Goal: Use online tool/utility: Utilize a website feature to perform a specific function

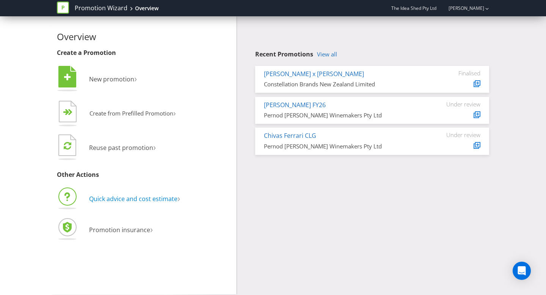
click at [127, 202] on span "Quick advice and cost estimate" at bounding box center [133, 199] width 88 height 8
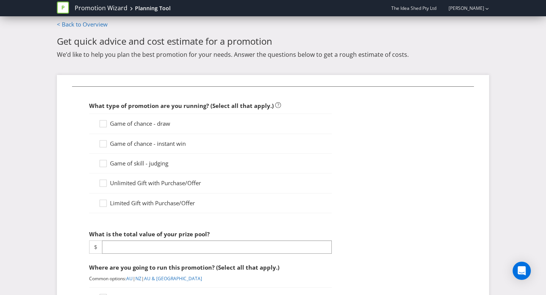
scroll to position [6, 0]
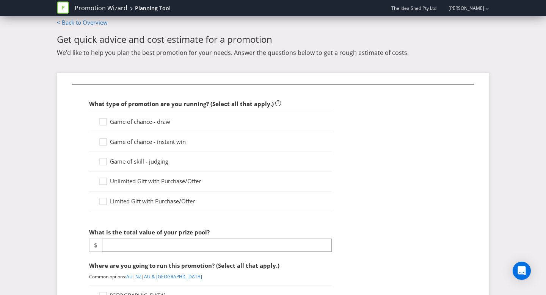
click at [152, 203] on span "Limited Gift with Purchase/Offer" at bounding box center [152, 202] width 85 height 8
click at [0, 0] on input "Limited Gift with Purchase/Offer" at bounding box center [0, 0] width 0 height 0
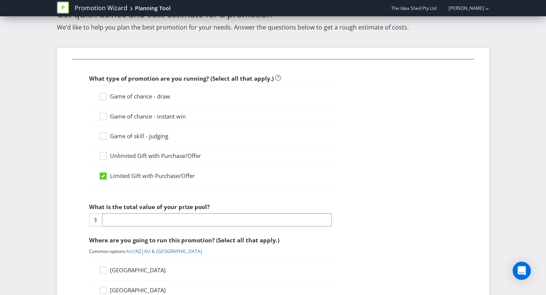
scroll to position [62, 0]
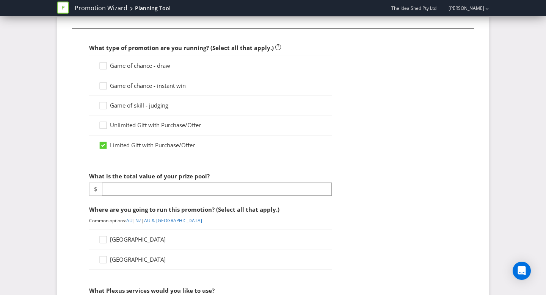
click at [154, 196] on div at bounding box center [210, 196] width 243 height 1
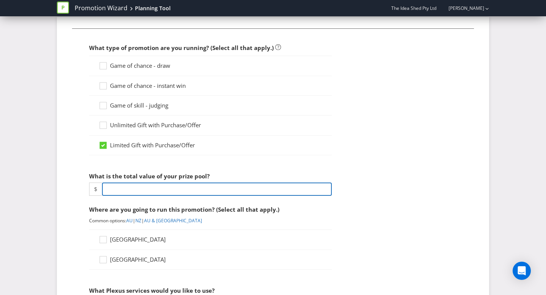
click at [194, 188] on input "number" at bounding box center [217, 189] width 230 height 13
paste input "57360.00"
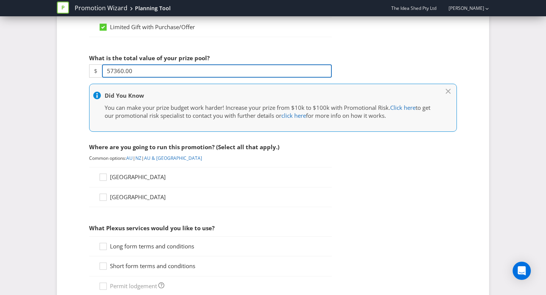
scroll to position [182, 0]
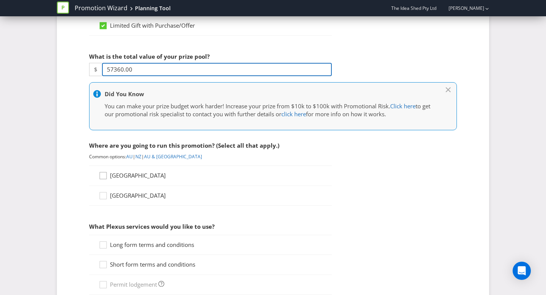
type input "57360.00"
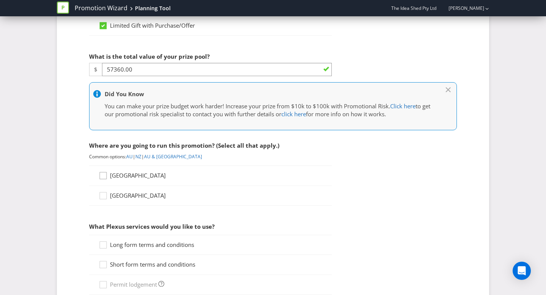
click at [109, 178] on icon at bounding box center [104, 177] width 11 height 11
click at [0, 0] on input "[GEOGRAPHIC_DATA]" at bounding box center [0, 0] width 0 height 0
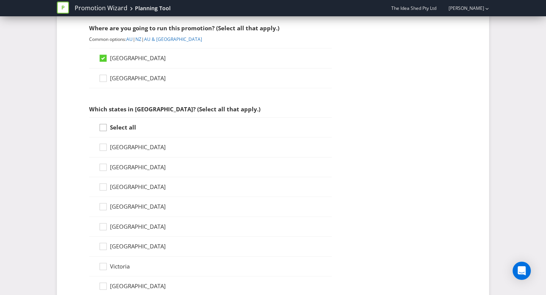
scroll to position [307, 0]
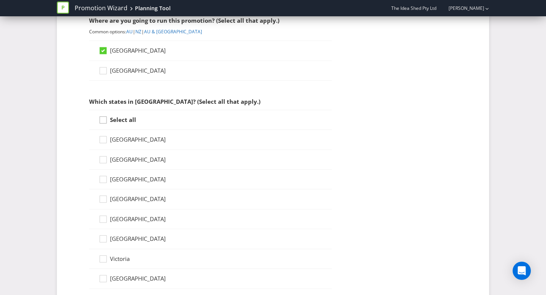
click at [104, 121] on icon at bounding box center [104, 121] width 11 height 11
click at [0, 0] on input "Select all" at bounding box center [0, 0] width 0 height 0
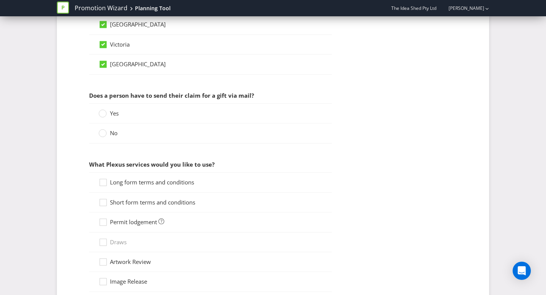
scroll to position [544, 0]
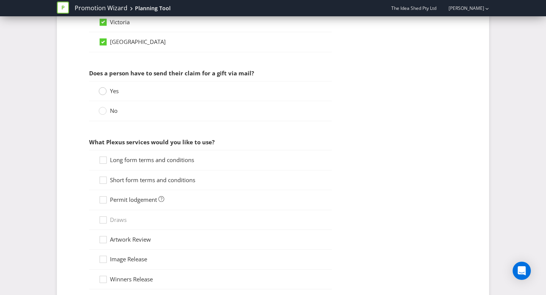
click at [103, 90] on div at bounding box center [103, 89] width 4 height 4
click at [0, 0] on input "Yes" at bounding box center [0, 0] width 0 height 0
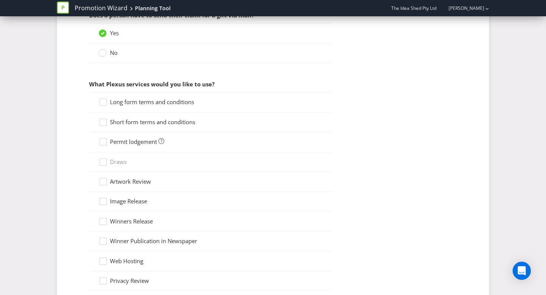
scroll to position [602, 0]
drag, startPoint x: 109, startPoint y: 102, endPoint x: 105, endPoint y: 116, distance: 14.2
click at [109, 102] on icon at bounding box center [104, 103] width 11 height 11
click at [0, 0] on input "Long form terms and conditions" at bounding box center [0, 0] width 0 height 0
click at [107, 120] on icon at bounding box center [104, 123] width 11 height 11
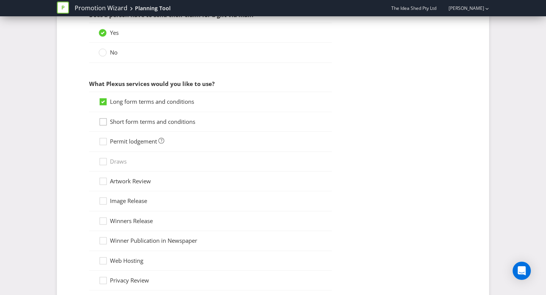
click at [0, 0] on input "Short form terms and conditions" at bounding box center [0, 0] width 0 height 0
click at [105, 137] on div "Permit lodgement" at bounding box center [210, 142] width 243 height 20
click at [104, 139] on div at bounding box center [103, 139] width 4 height 4
click at [0, 0] on input "Permit lodgement" at bounding box center [0, 0] width 0 height 0
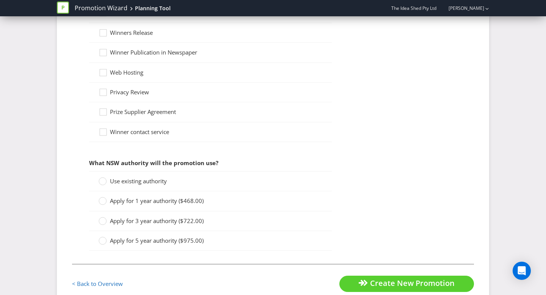
scroll to position [811, 0]
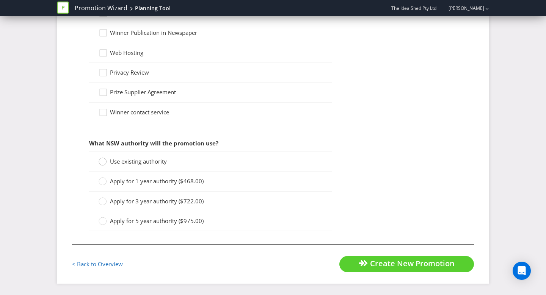
click at [105, 163] on circle at bounding box center [103, 162] width 8 height 8
click at [0, 0] on input "Use existing authority" at bounding box center [0, 0] width 0 height 0
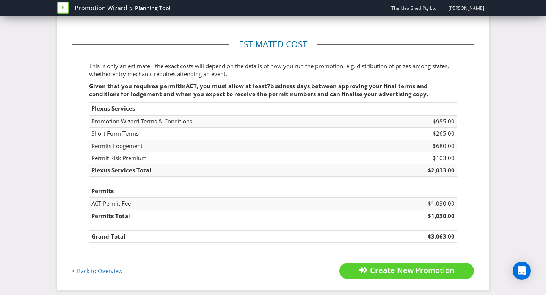
scroll to position [1029, 0]
